Goal: Complete application form

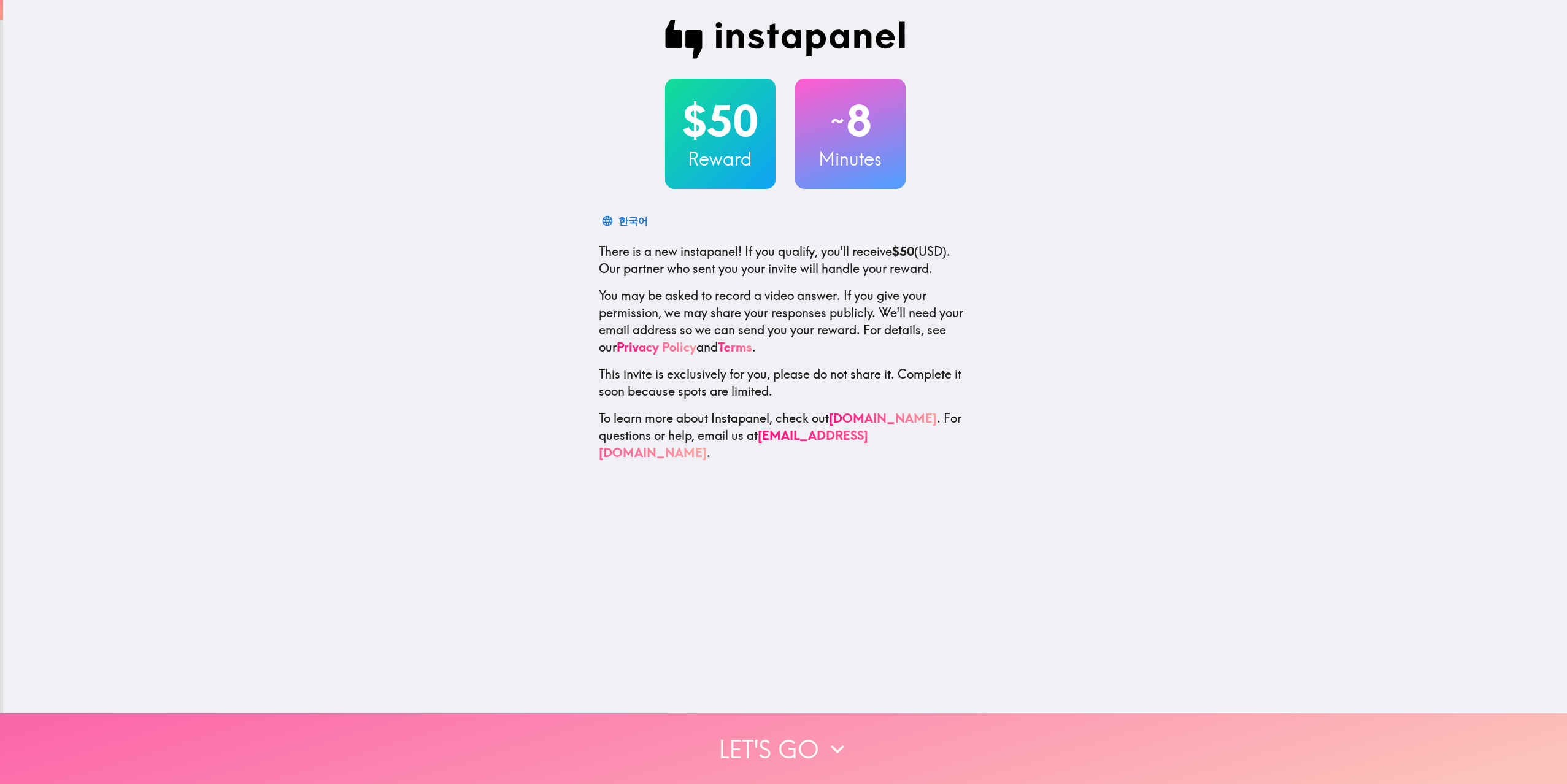
click at [737, 744] on button "Let's go" at bounding box center [784, 749] width 1567 height 71
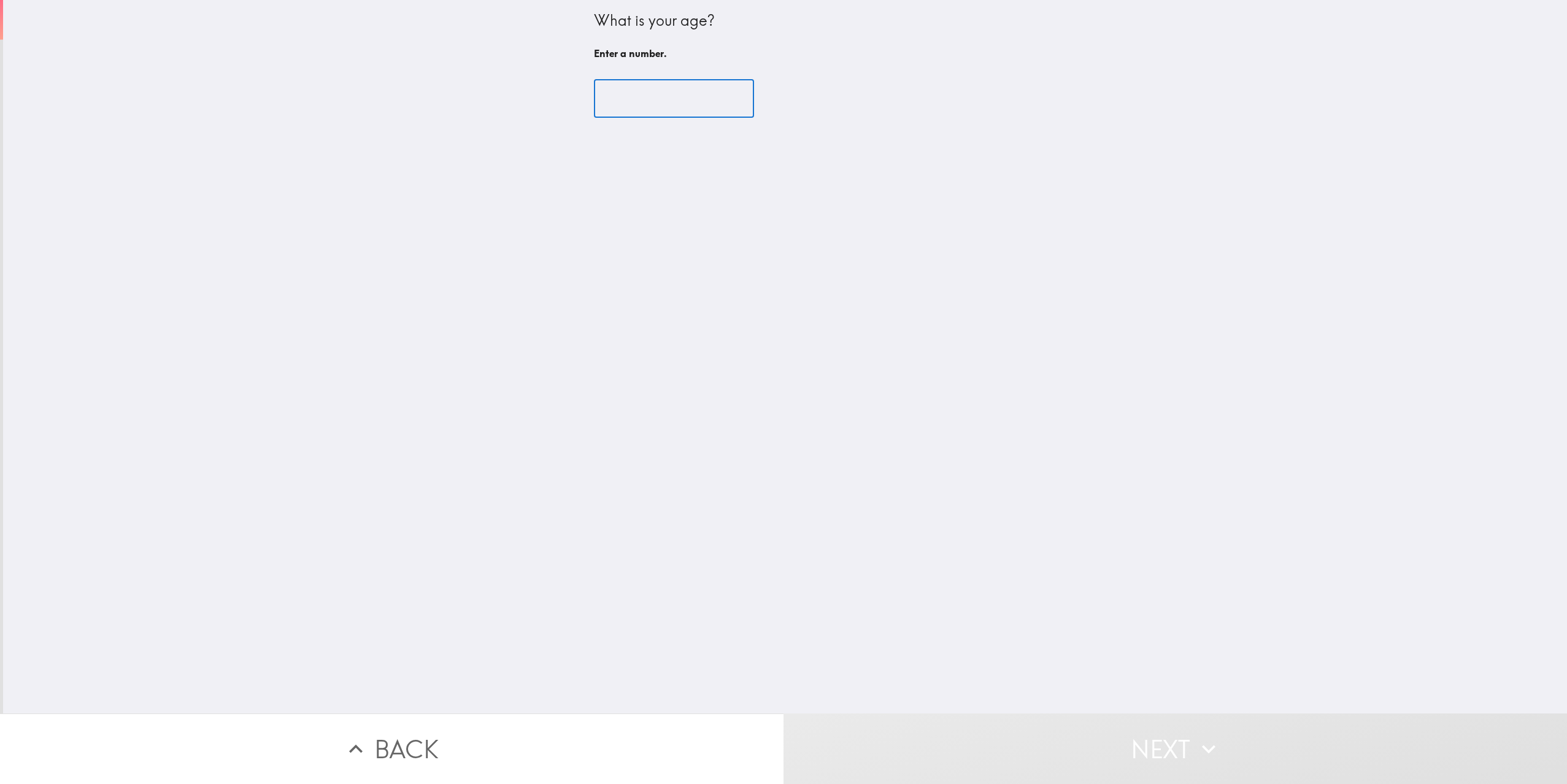
click at [622, 104] on input "number" at bounding box center [674, 98] width 160 height 38
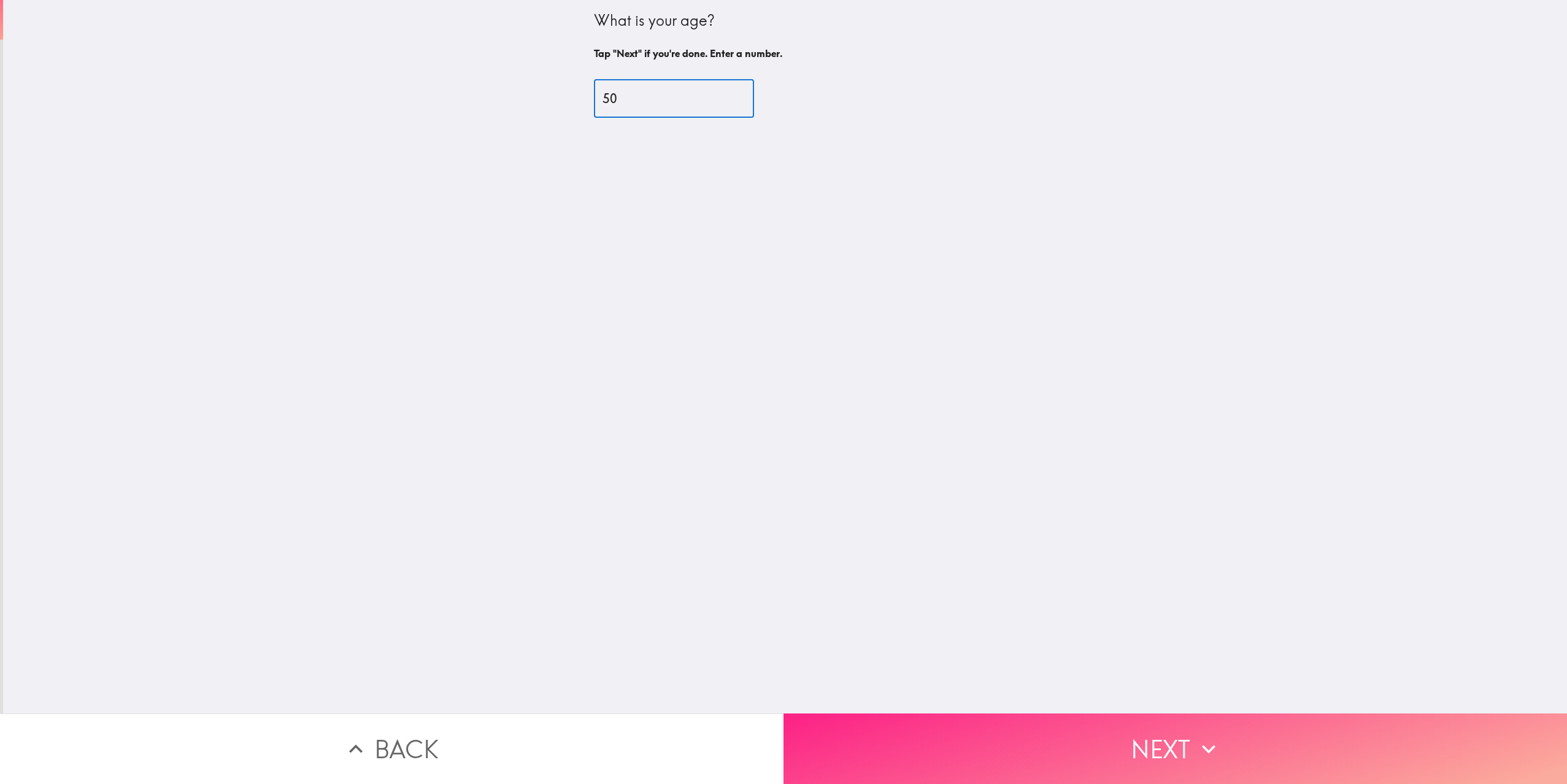
type input "50"
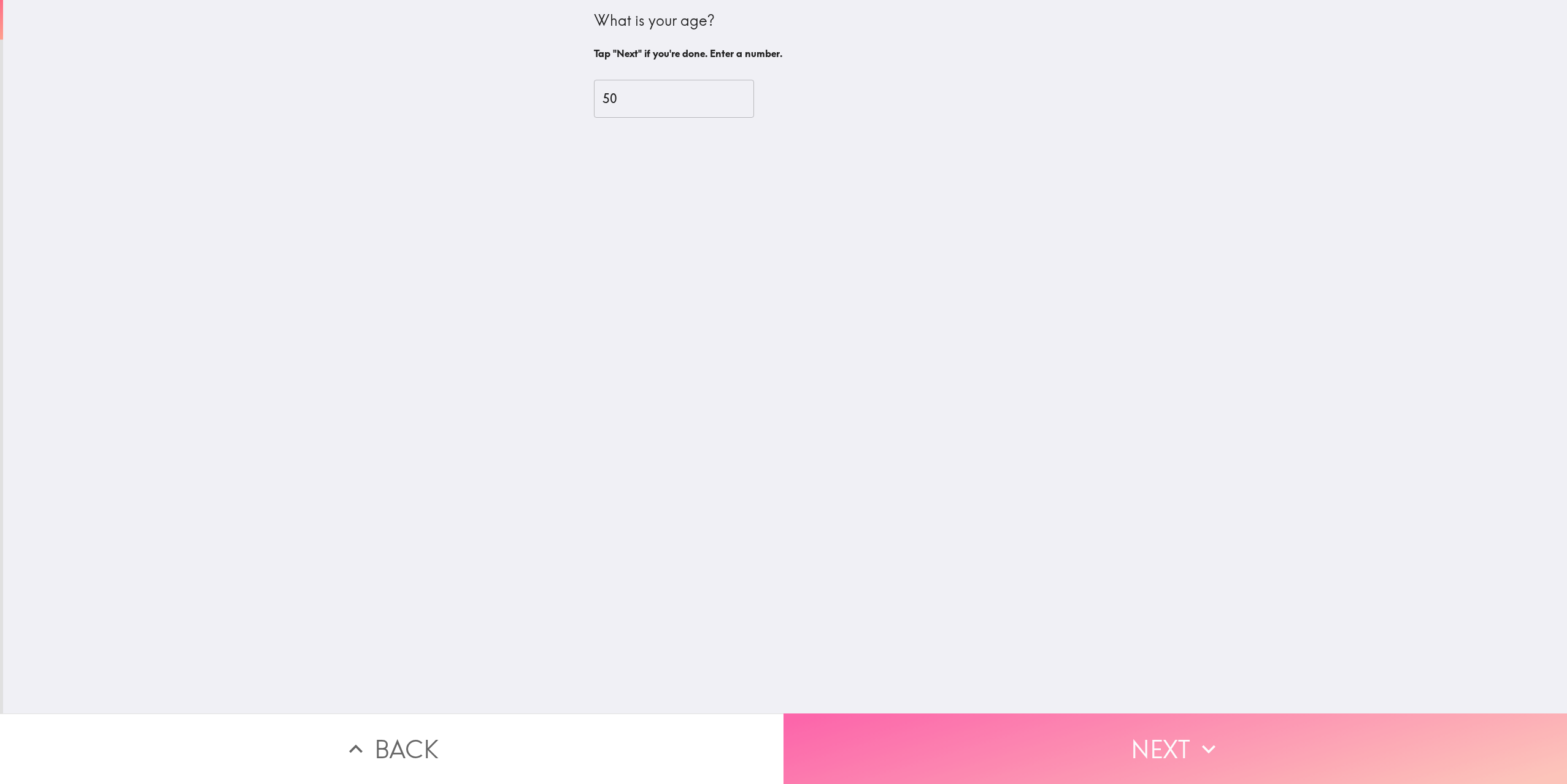
click at [841, 726] on button "Next" at bounding box center [1175, 749] width 784 height 71
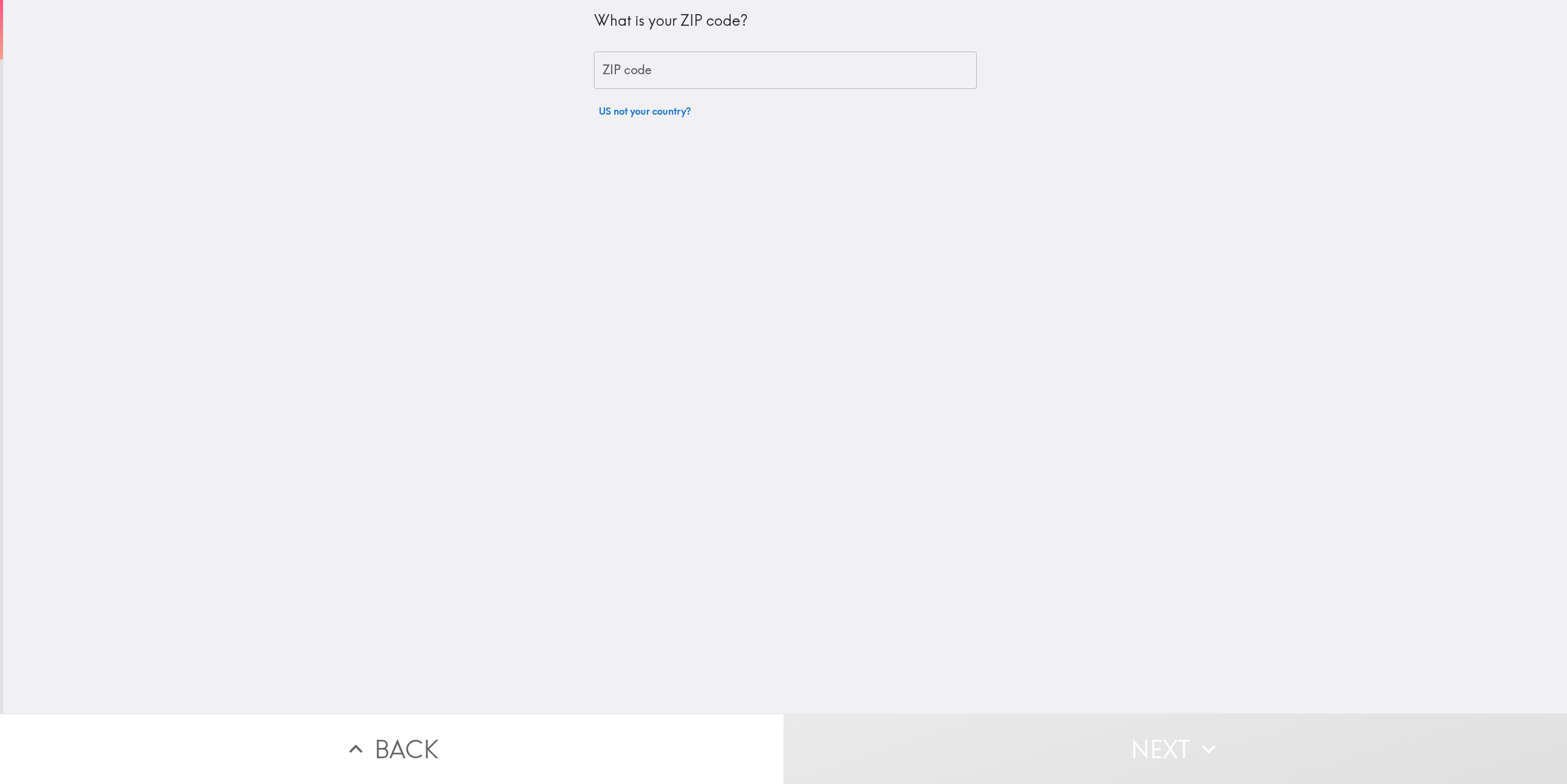
click at [659, 64] on input "ZIP code" at bounding box center [785, 70] width 383 height 38
type input "32708"
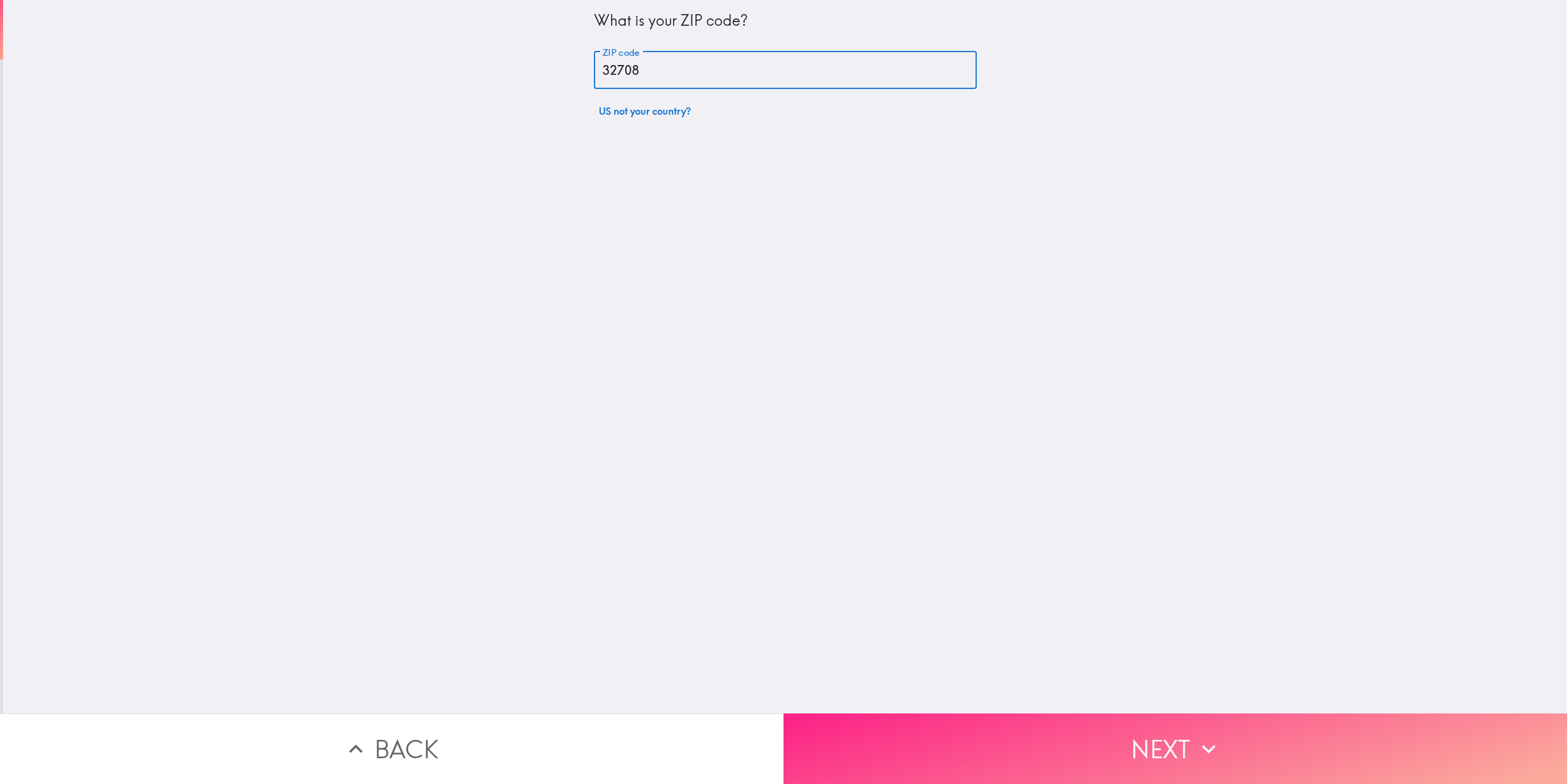
click at [851, 764] on button "Next" at bounding box center [1175, 749] width 784 height 71
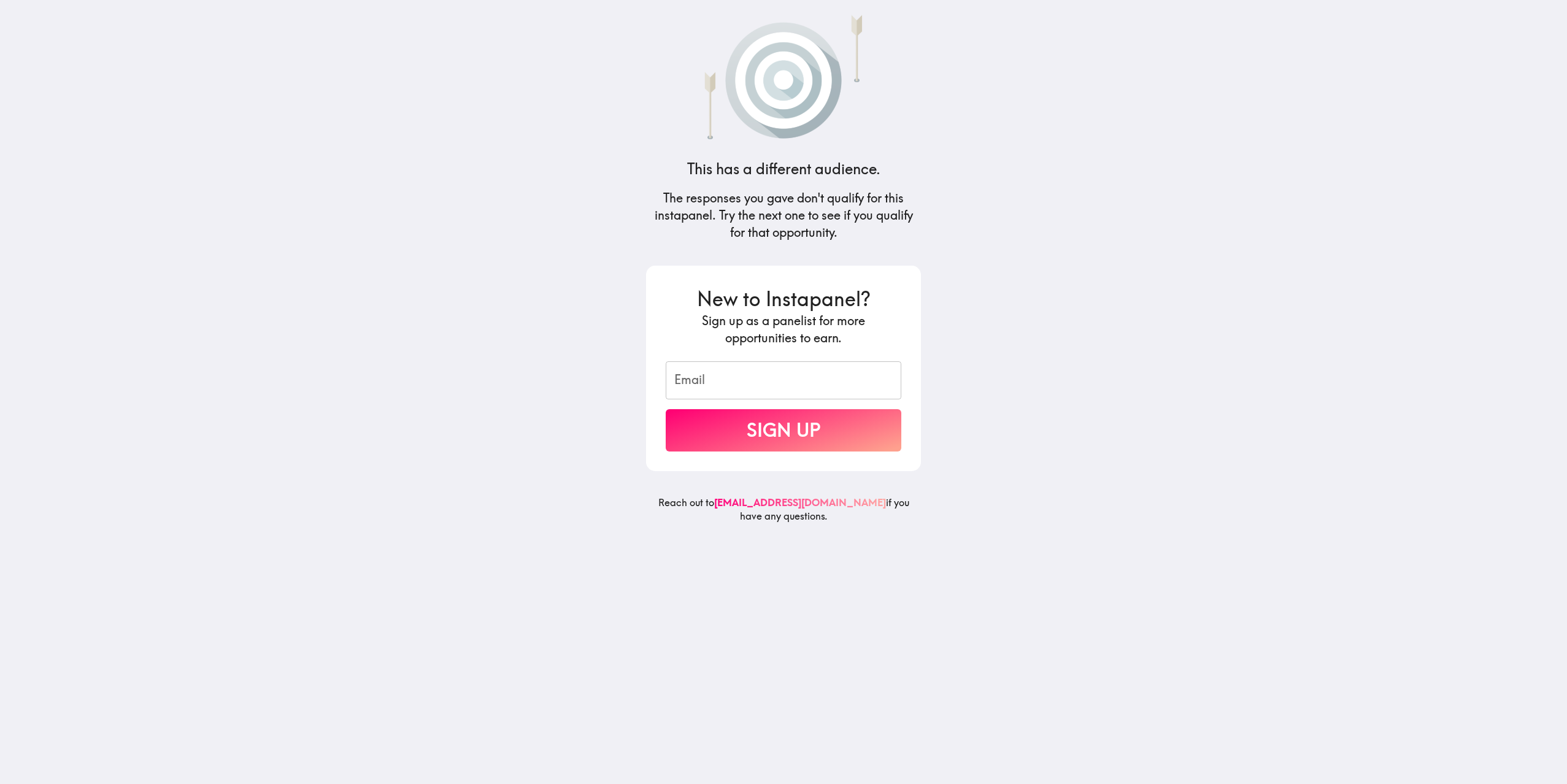
click at [708, 378] on input "Email" at bounding box center [784, 380] width 235 height 38
type input "[EMAIL_ADDRESS][DOMAIN_NAME]"
click at [764, 420] on button "Sign Up" at bounding box center [784, 430] width 235 height 43
